Goal: Understand process/instructions

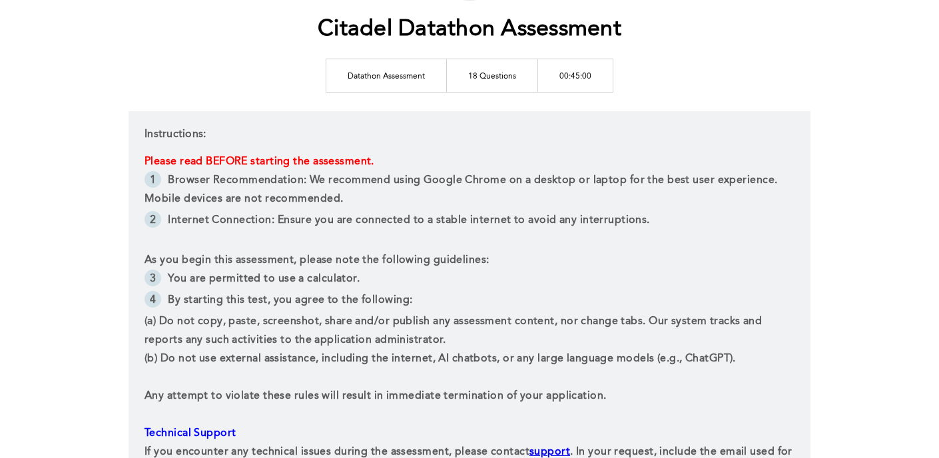
scroll to position [161, 0]
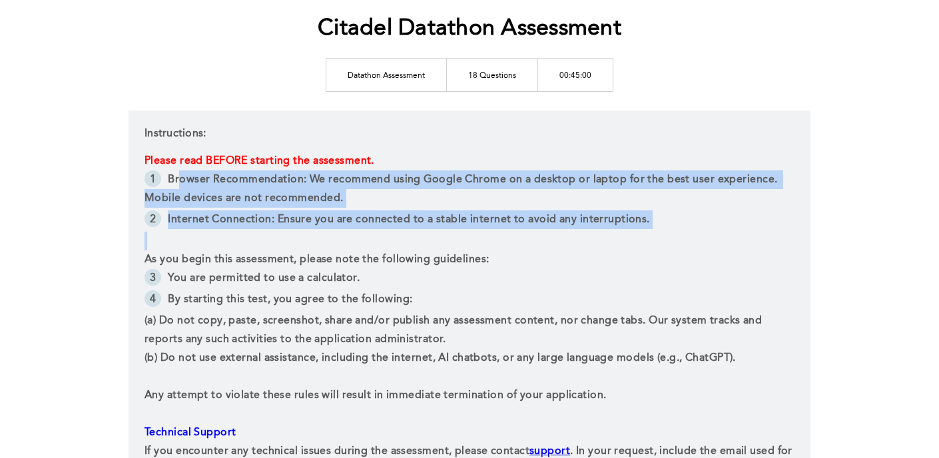
drag, startPoint x: 179, startPoint y: 176, endPoint x: 326, endPoint y: 234, distance: 157.9
click at [326, 234] on div "Please read BEFORE starting the assessment. Browser Recommendation: We recommen…" at bounding box center [469, 316] width 650 height 328
click at [326, 234] on p at bounding box center [469, 241] width 650 height 19
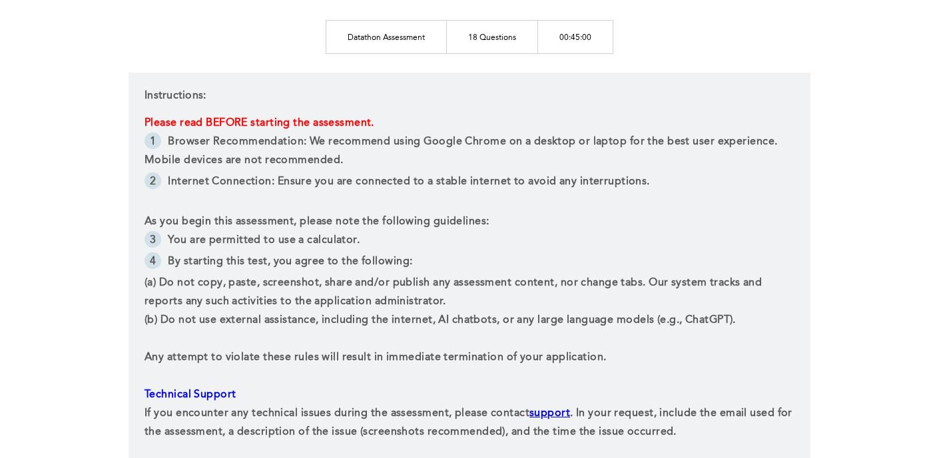
scroll to position [269, 0]
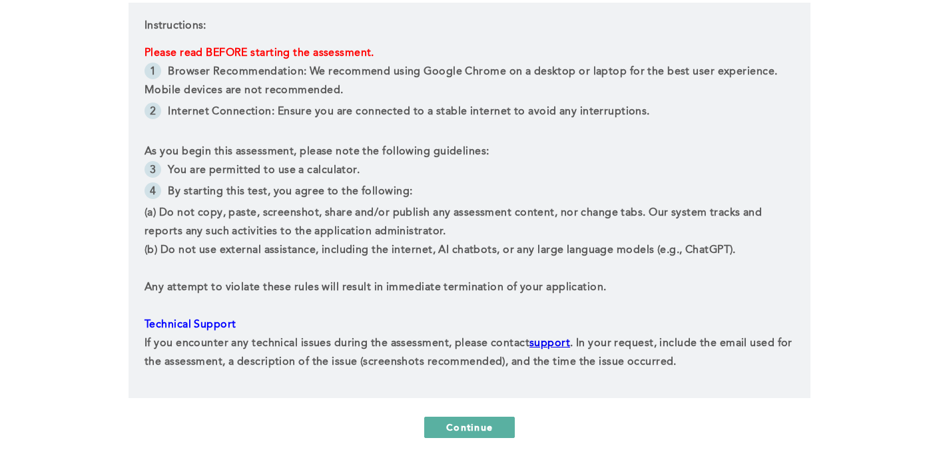
drag, startPoint x: 157, startPoint y: 143, endPoint x: 435, endPoint y: 194, distance: 282.3
click at [434, 192] on div "Please read BEFORE starting the assessment. Browser Recommendation: We recommen…" at bounding box center [469, 208] width 650 height 328
click at [435, 195] on li "By starting this test, you agree to the following:" at bounding box center [469, 192] width 650 height 21
drag, startPoint x: 200, startPoint y: 176, endPoint x: 361, endPoint y: 178, distance: 161.1
click at [361, 178] on li "You are permitted to use a calculator." at bounding box center [469, 171] width 650 height 21
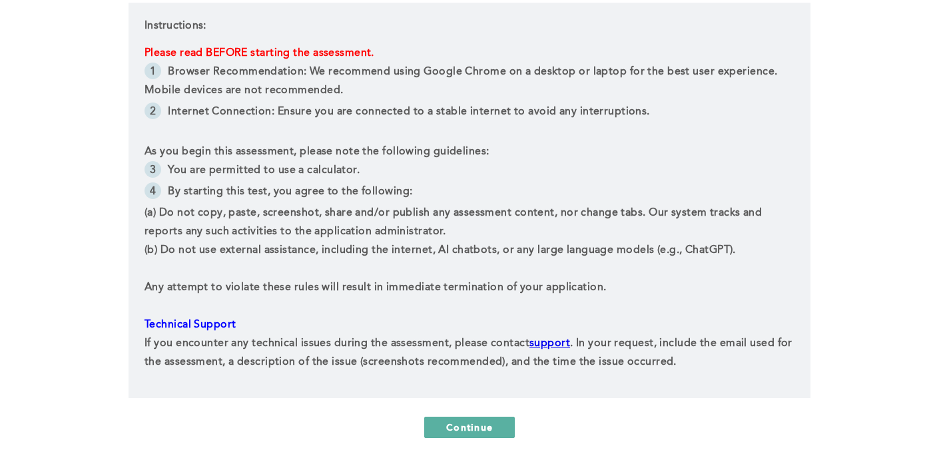
drag, startPoint x: 360, startPoint y: 179, endPoint x: 245, endPoint y: 183, distance: 115.2
click at [360, 180] on li "You are permitted to use a calculator." at bounding box center [469, 171] width 650 height 21
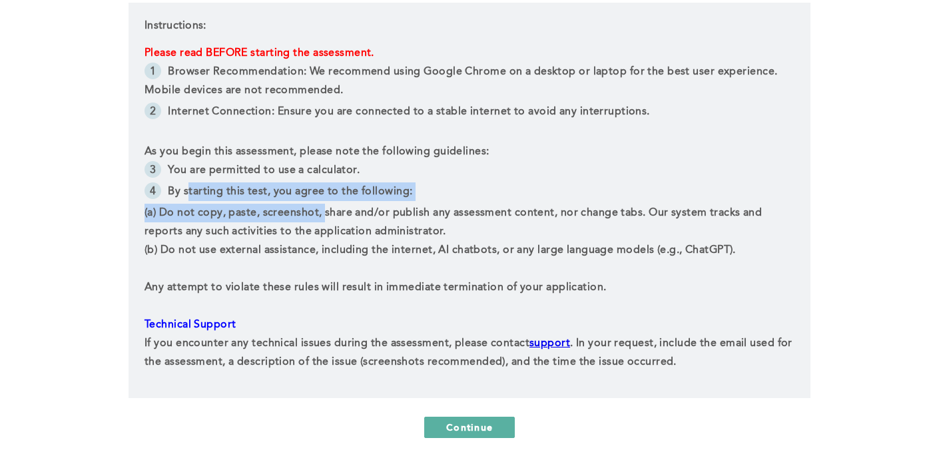
drag, startPoint x: 187, startPoint y: 193, endPoint x: 326, endPoint y: 206, distance: 139.1
click at [326, 206] on div "Please read BEFORE starting the assessment. Browser Recommendation: We recommen…" at bounding box center [469, 208] width 650 height 328
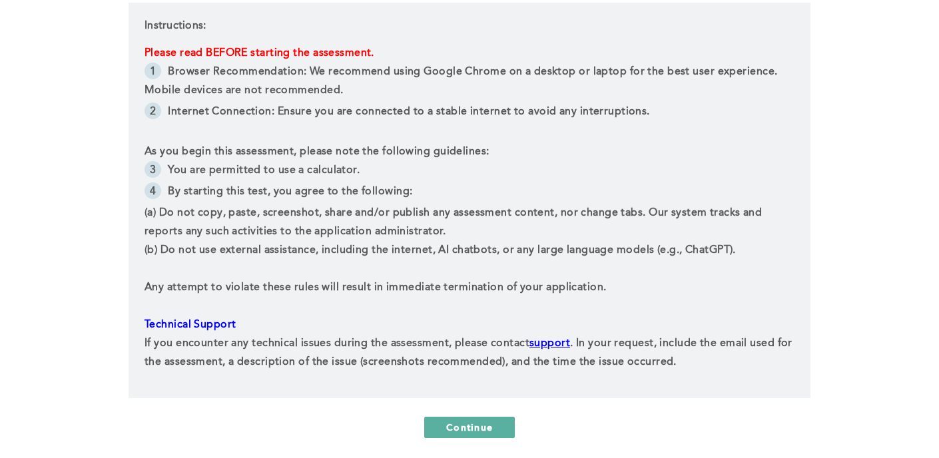
click at [326, 206] on p "(a) Do not copy, paste, screenshot, share and/or publish any assessment content…" at bounding box center [469, 222] width 650 height 37
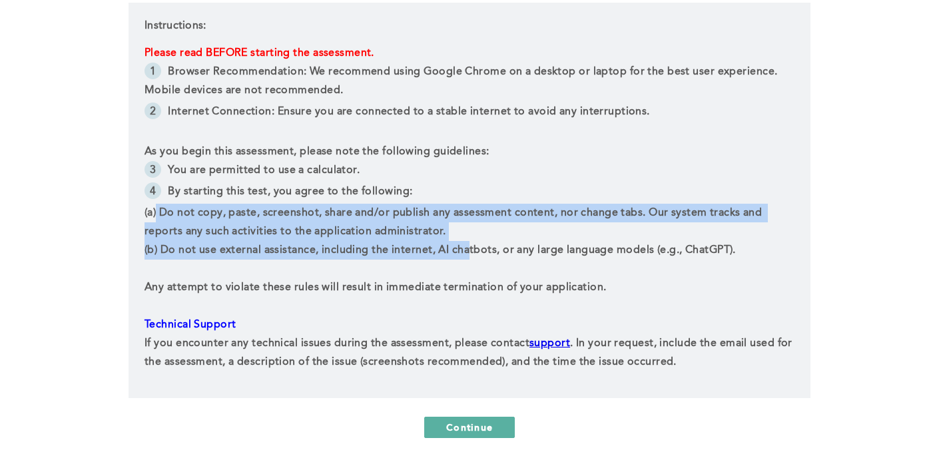
drag, startPoint x: 157, startPoint y: 218, endPoint x: 470, endPoint y: 250, distance: 314.5
click at [470, 250] on div "Please read BEFORE starting the assessment. Browser Recommendation: We recommen…" at bounding box center [469, 208] width 650 height 328
click at [470, 250] on span "﻿(b) Do not use external assistance, including the internet, AI chatbots, or an…" at bounding box center [439, 250] width 591 height 11
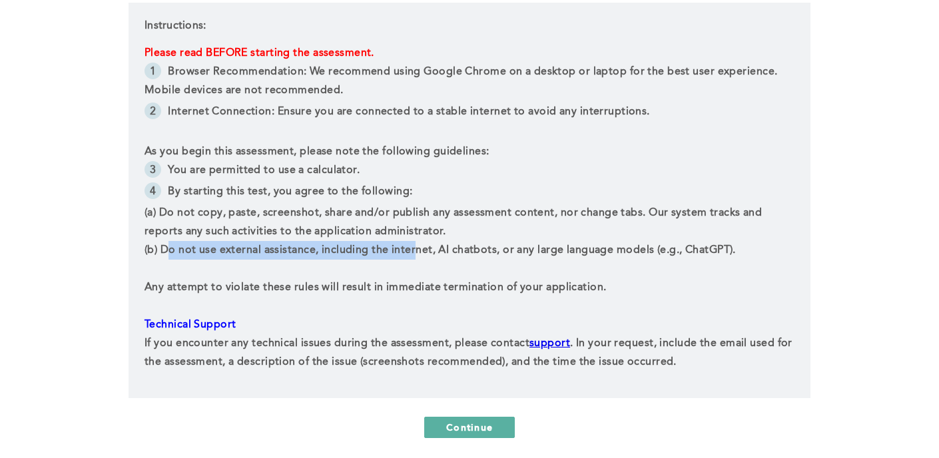
drag, startPoint x: 168, startPoint y: 250, endPoint x: 413, endPoint y: 250, distance: 245.0
click at [415, 243] on p "﻿(b) Do not use external assistance, including the internet, AI chatbots, or an…" at bounding box center [469, 250] width 650 height 19
click at [413, 250] on span "﻿(b) Do not use external assistance, including the internet, AI chatbots, or an…" at bounding box center [439, 250] width 591 height 11
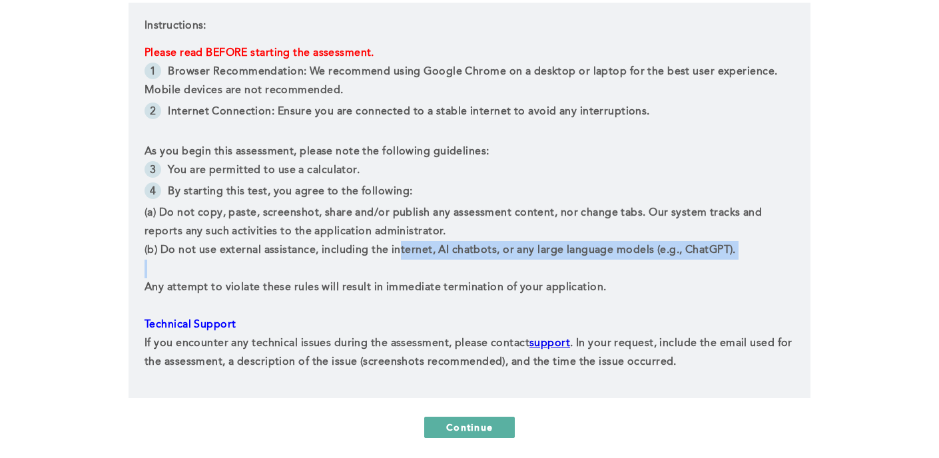
drag, startPoint x: 433, startPoint y: 256, endPoint x: 569, endPoint y: 272, distance: 136.8
click at [569, 272] on div "Please read BEFORE starting the assessment. Browser Recommendation: We recommen…" at bounding box center [469, 208] width 650 height 328
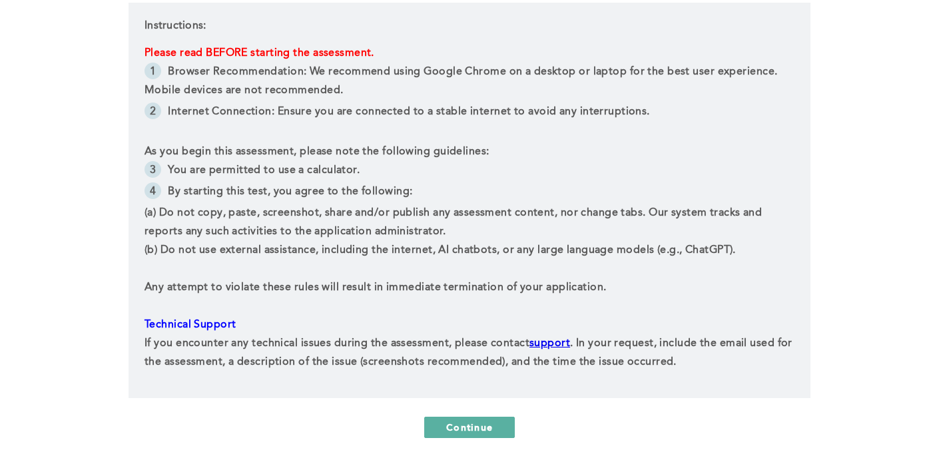
click at [569, 272] on p at bounding box center [469, 269] width 650 height 19
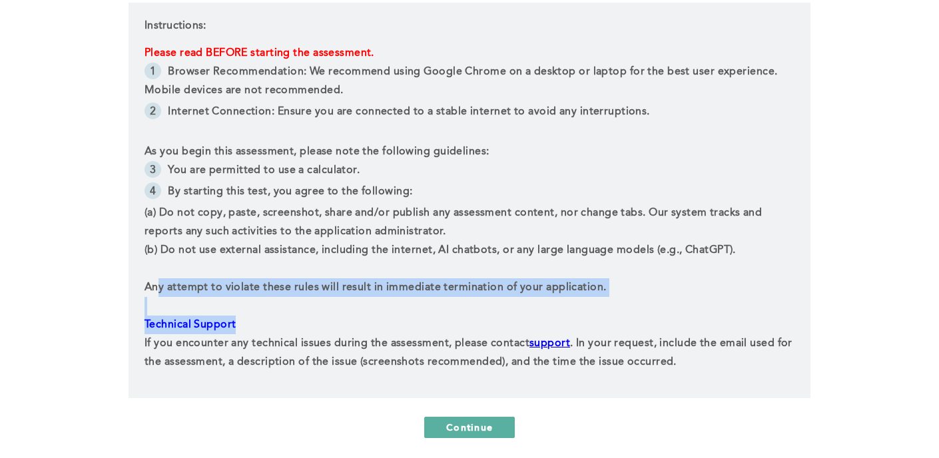
drag, startPoint x: 159, startPoint y: 294, endPoint x: 350, endPoint y: 318, distance: 192.5
click at [350, 318] on div "Please read BEFORE starting the assessment. Browser Recommendation: We recommen…" at bounding box center [469, 208] width 650 height 328
click at [350, 318] on p "Technical Support ﻿" at bounding box center [469, 325] width 650 height 19
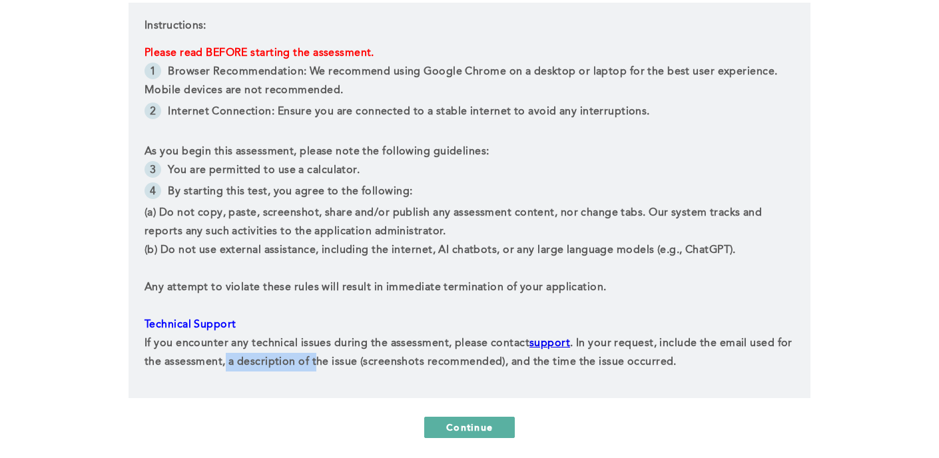
drag, startPoint x: 277, startPoint y: 359, endPoint x: 377, endPoint y: 377, distance: 102.1
click at [360, 377] on div "Instructions: Please read BEFORE starting the assessment. Browser Recommendatio…" at bounding box center [469, 200] width 682 height 395
click at [397, 378] on div "Instructions: Please read BEFORE starting the assessment. Browser Recommendatio…" at bounding box center [469, 200] width 682 height 395
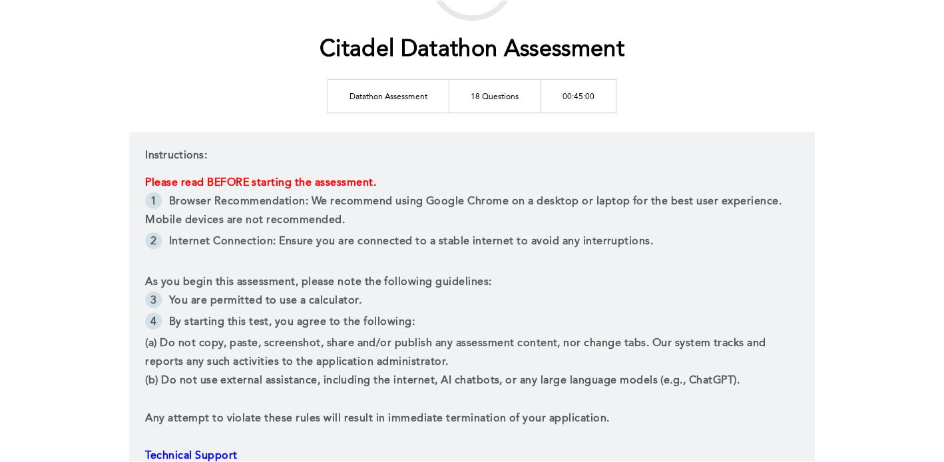
scroll to position [0, 0]
